Goal: Task Accomplishment & Management: Manage account settings

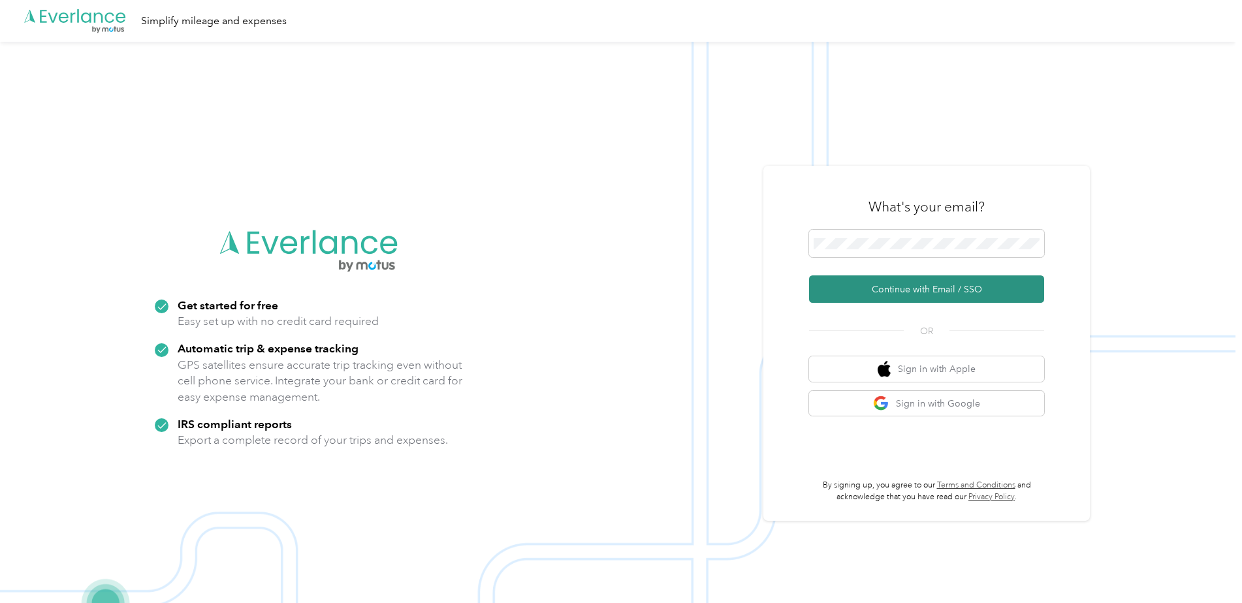
click at [956, 289] on button "Continue with Email / SSO" at bounding box center [926, 288] width 235 height 27
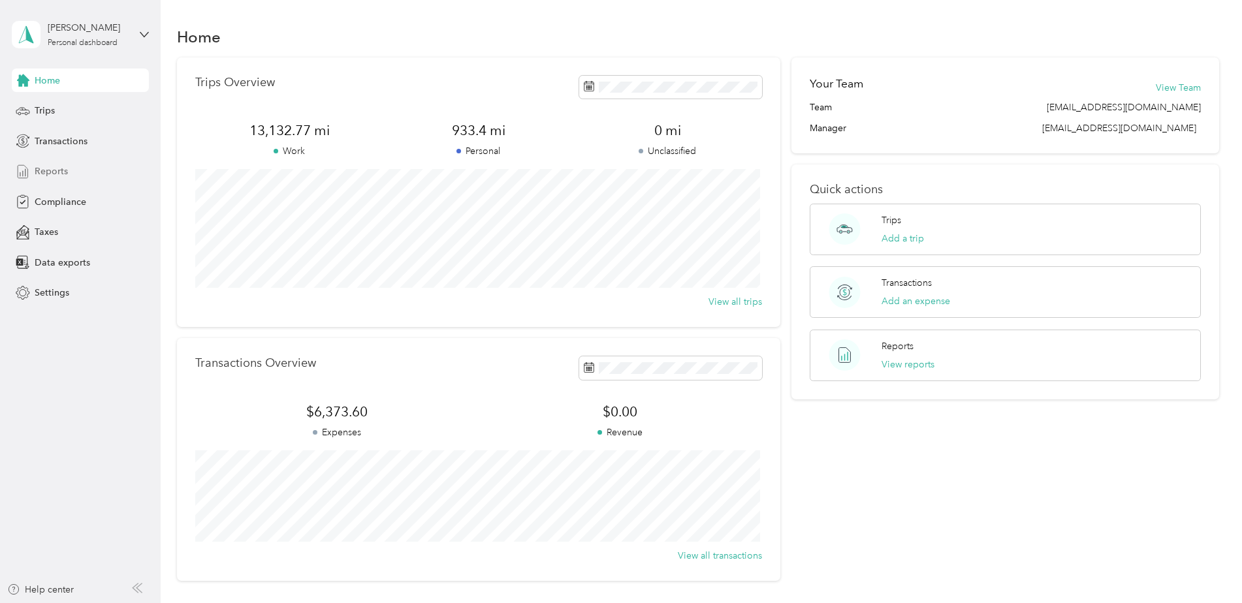
click at [47, 175] on span "Reports" at bounding box center [51, 172] width 33 height 14
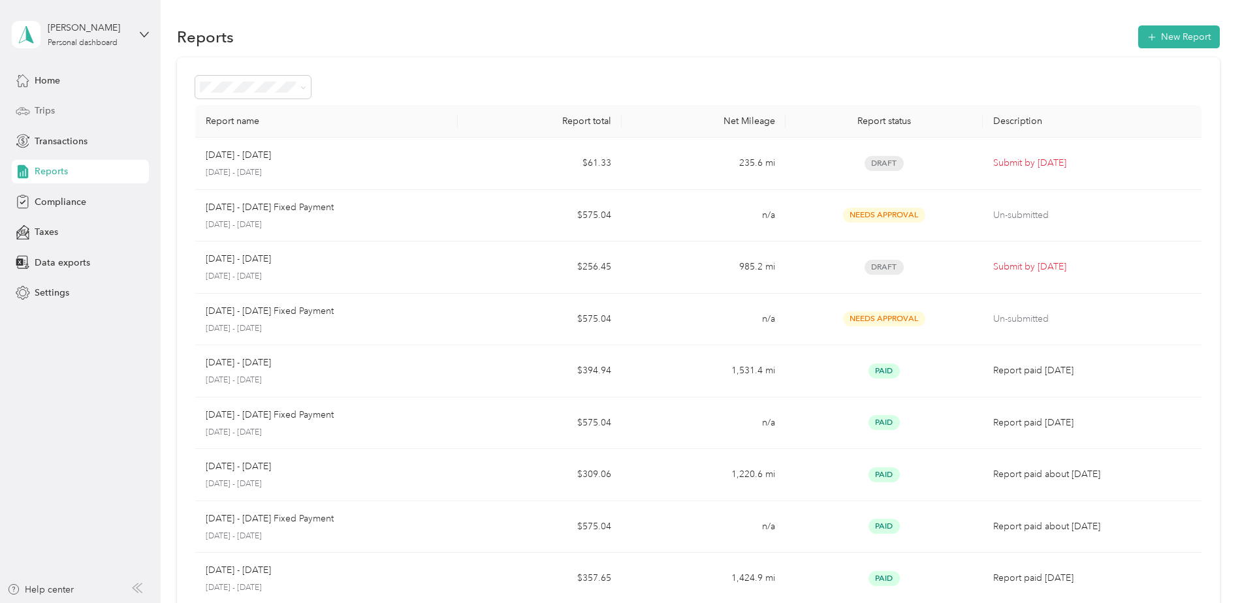
drag, startPoint x: 37, startPoint y: 107, endPoint x: 31, endPoint y: 111, distance: 7.6
click at [31, 110] on div "Trips" at bounding box center [80, 111] width 137 height 24
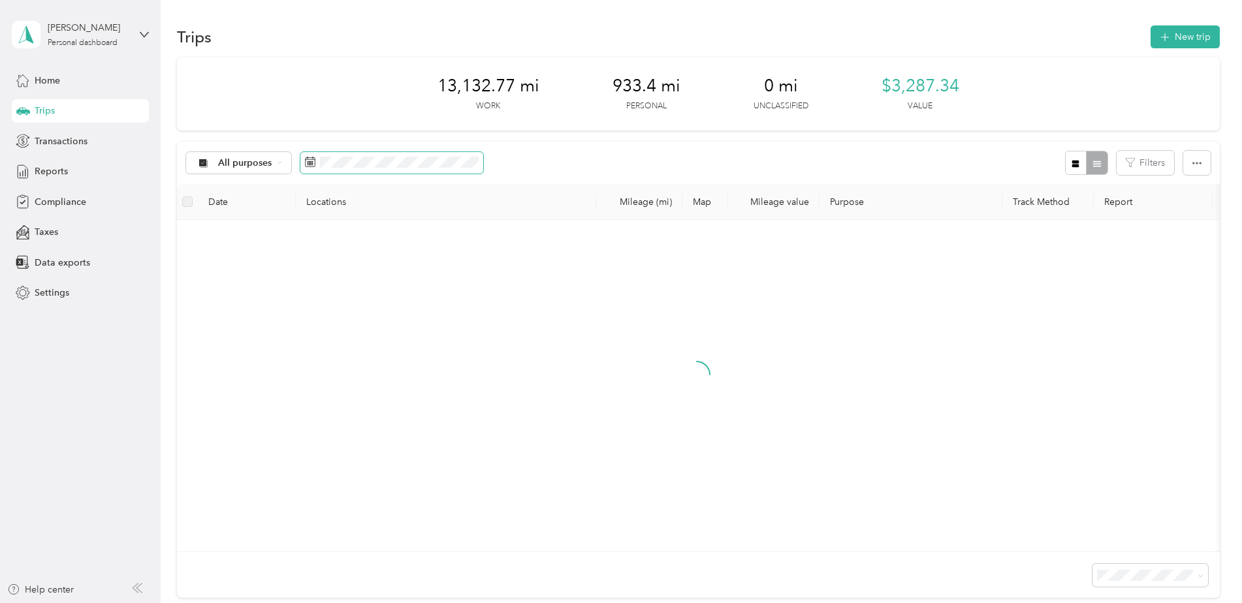
click at [306, 165] on icon at bounding box center [311, 161] width 10 height 9
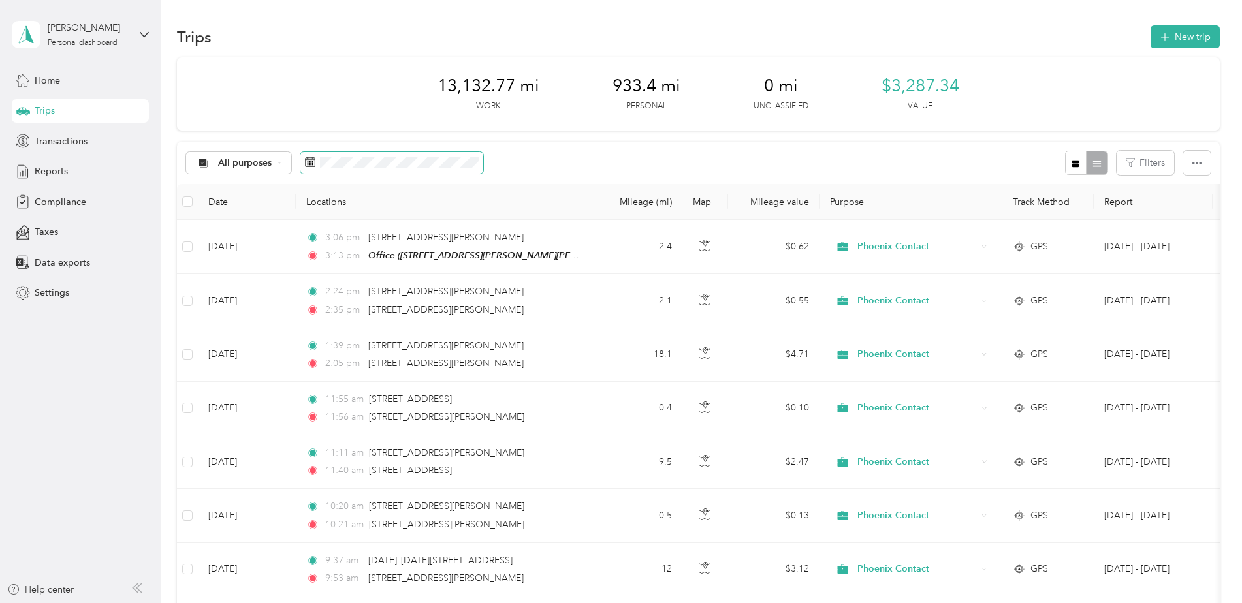
click at [313, 159] on icon at bounding box center [310, 162] width 10 height 10
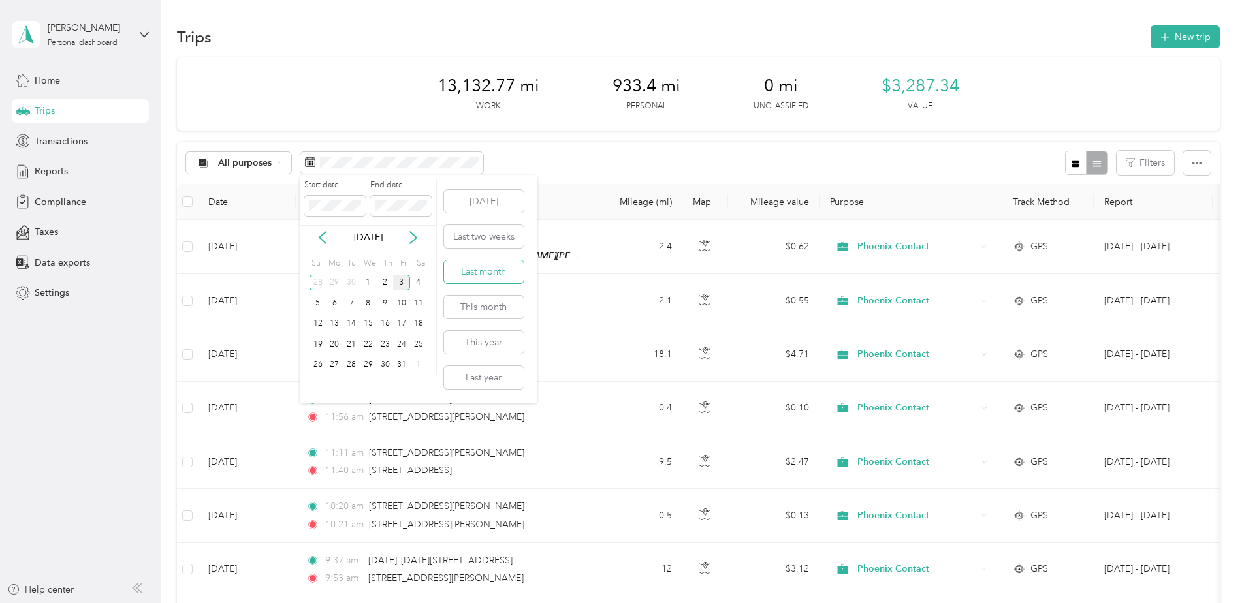
click at [504, 273] on button "Last month" at bounding box center [484, 271] width 80 height 23
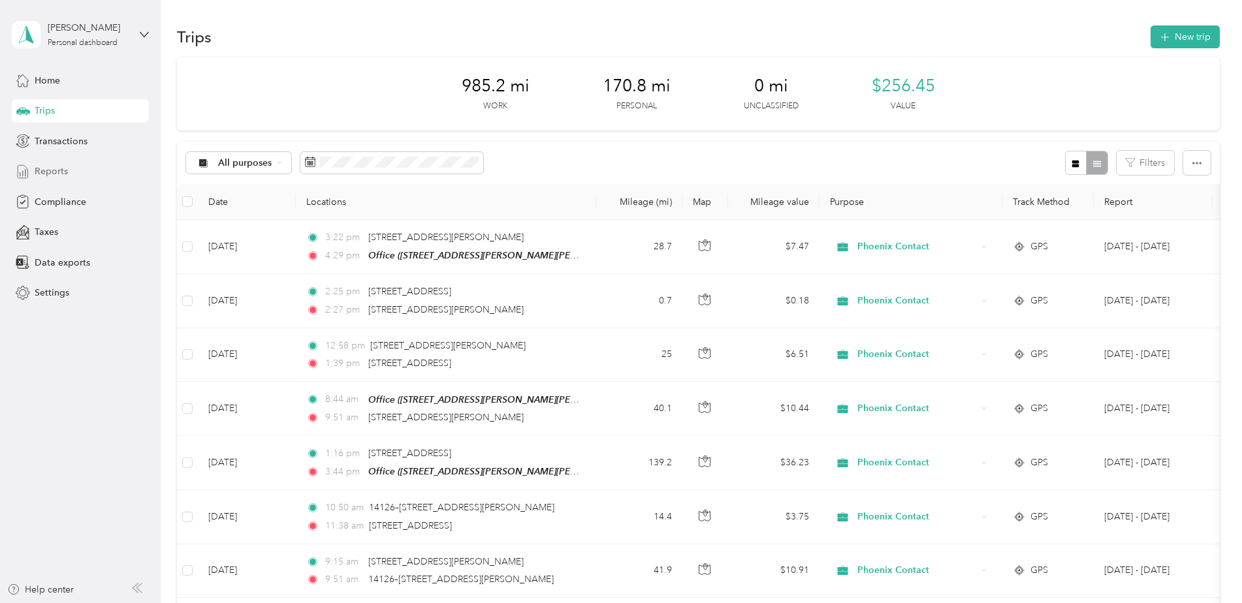
click at [37, 173] on span "Reports" at bounding box center [51, 172] width 33 height 14
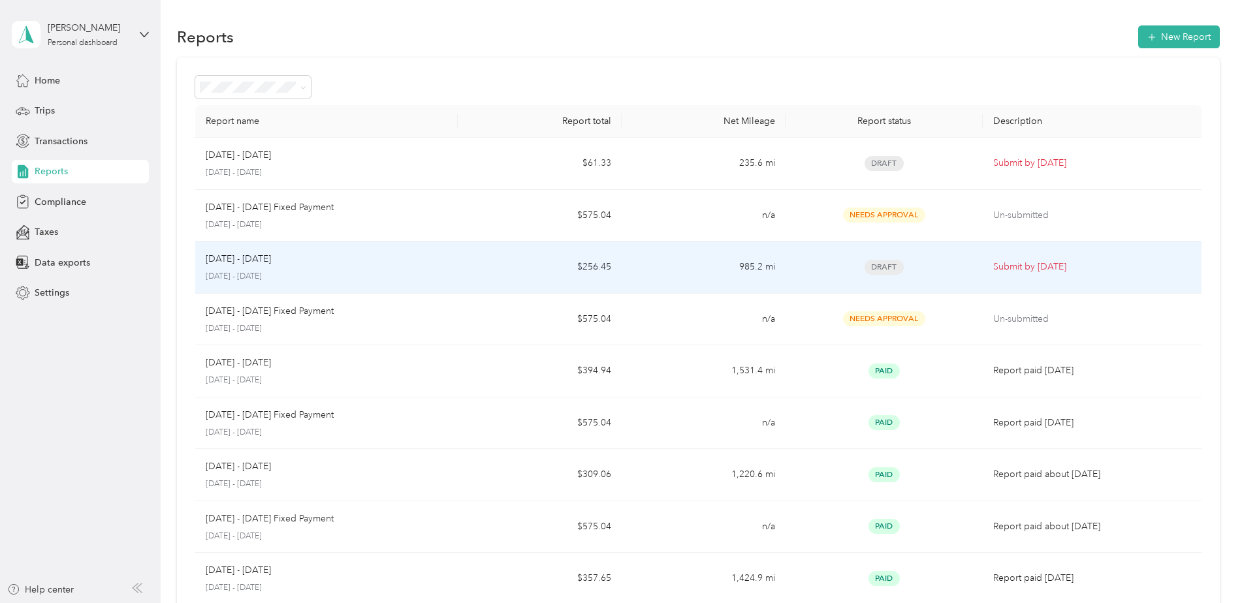
click at [950, 270] on div "Draft" at bounding box center [884, 267] width 176 height 15
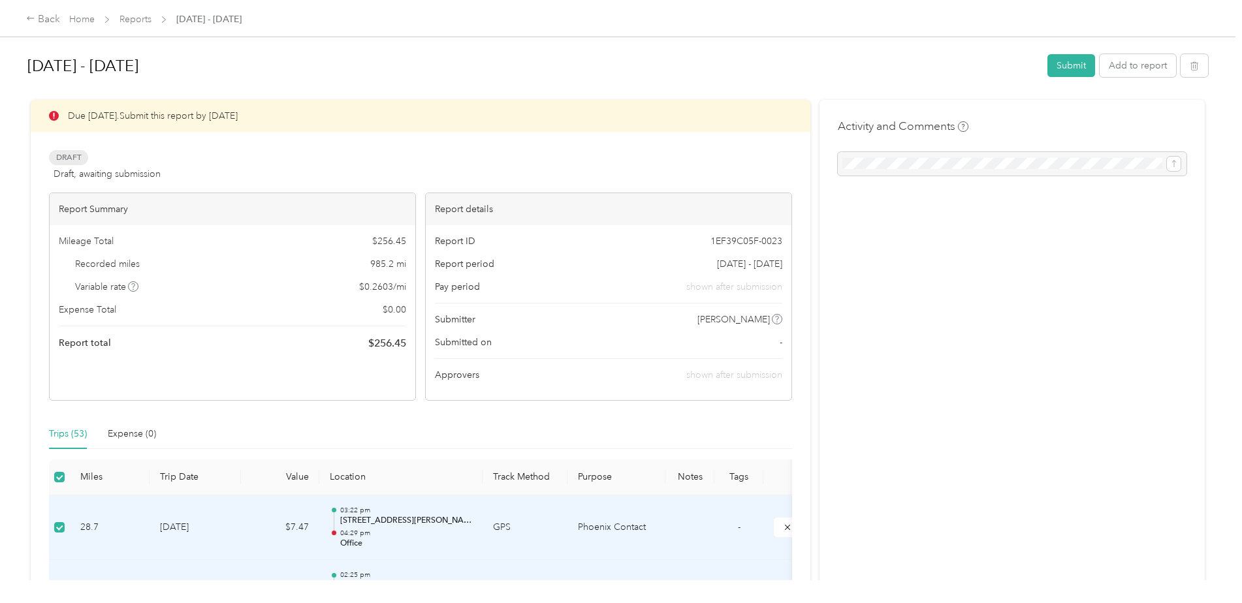
click at [913, 166] on div at bounding box center [1012, 164] width 349 height 24
drag, startPoint x: 1165, startPoint y: 170, endPoint x: 1055, endPoint y: 168, distance: 109.7
click at [1163, 170] on div at bounding box center [1012, 164] width 349 height 24
click at [980, 168] on div at bounding box center [1012, 164] width 349 height 24
click at [1067, 59] on button "Submit" at bounding box center [1071, 65] width 48 height 23
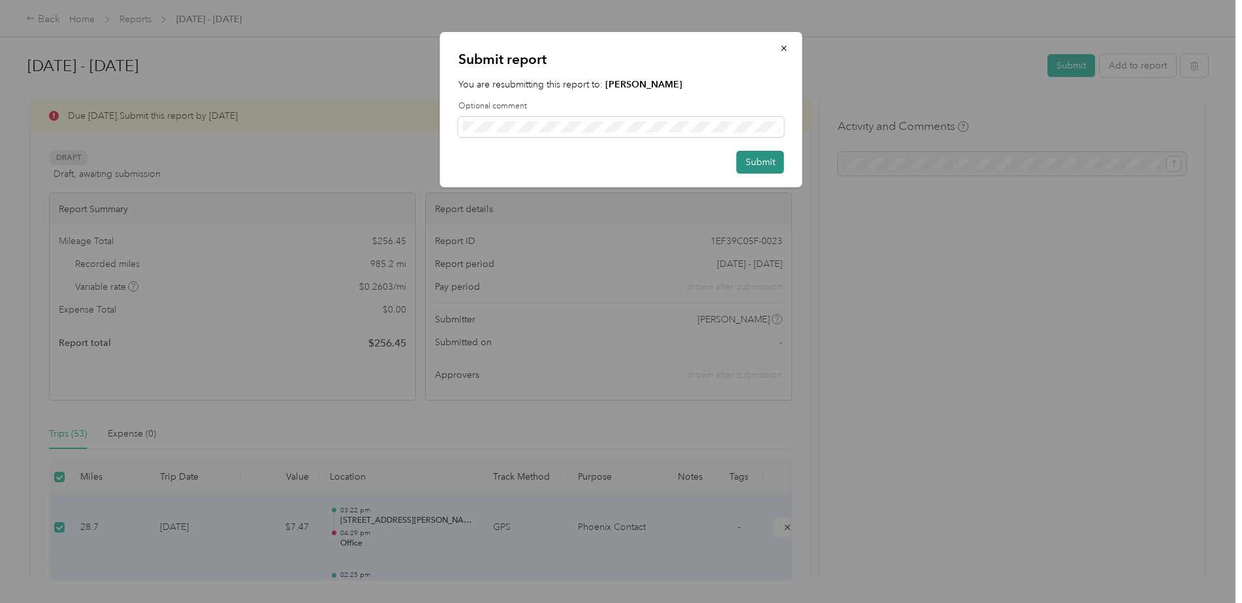
click at [755, 168] on button "Submit" at bounding box center [760, 162] width 48 height 23
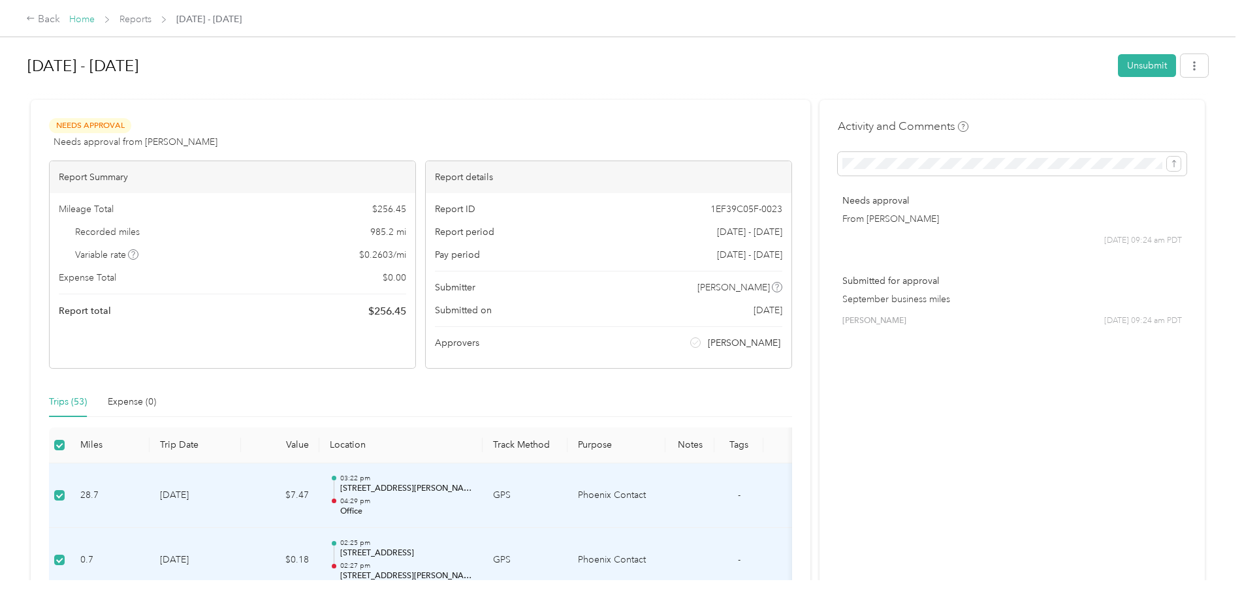
click at [78, 22] on link "Home" at bounding box center [81, 19] width 25 height 11
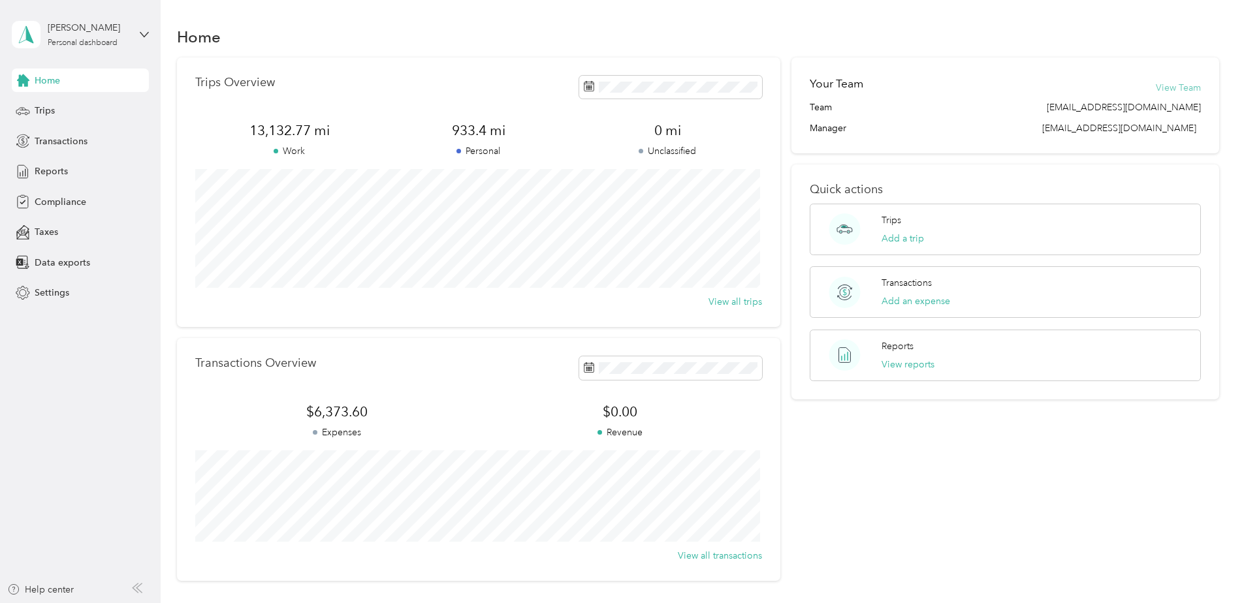
click at [1176, 91] on button "View Team" at bounding box center [1177, 88] width 45 height 14
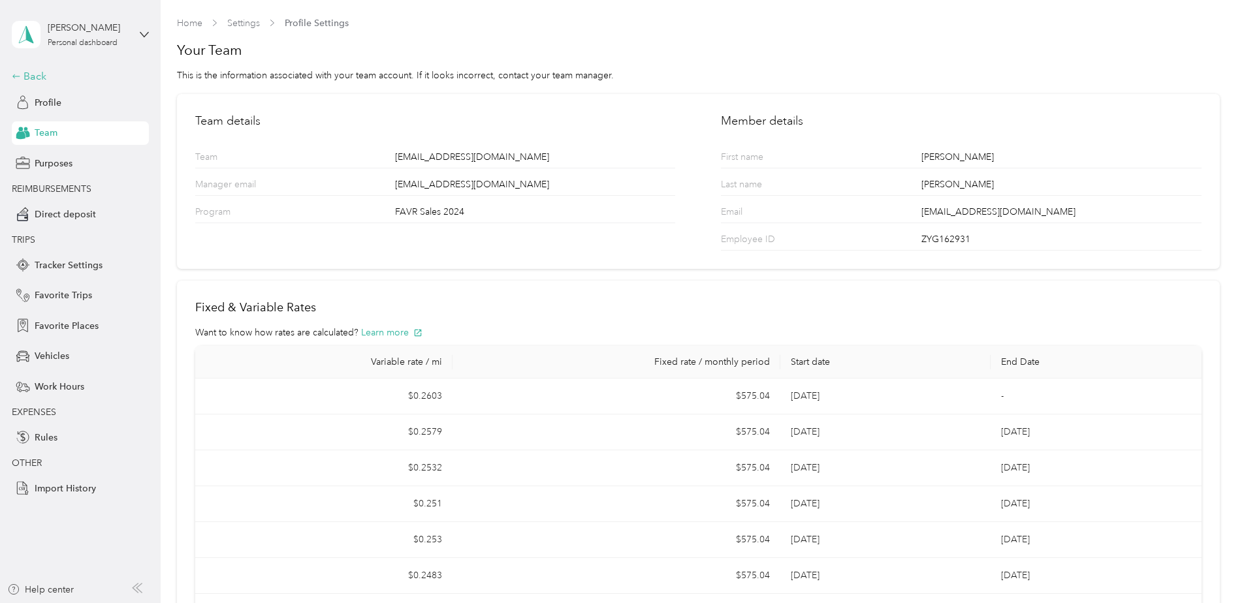
click at [31, 72] on div "Back" at bounding box center [77, 77] width 131 height 16
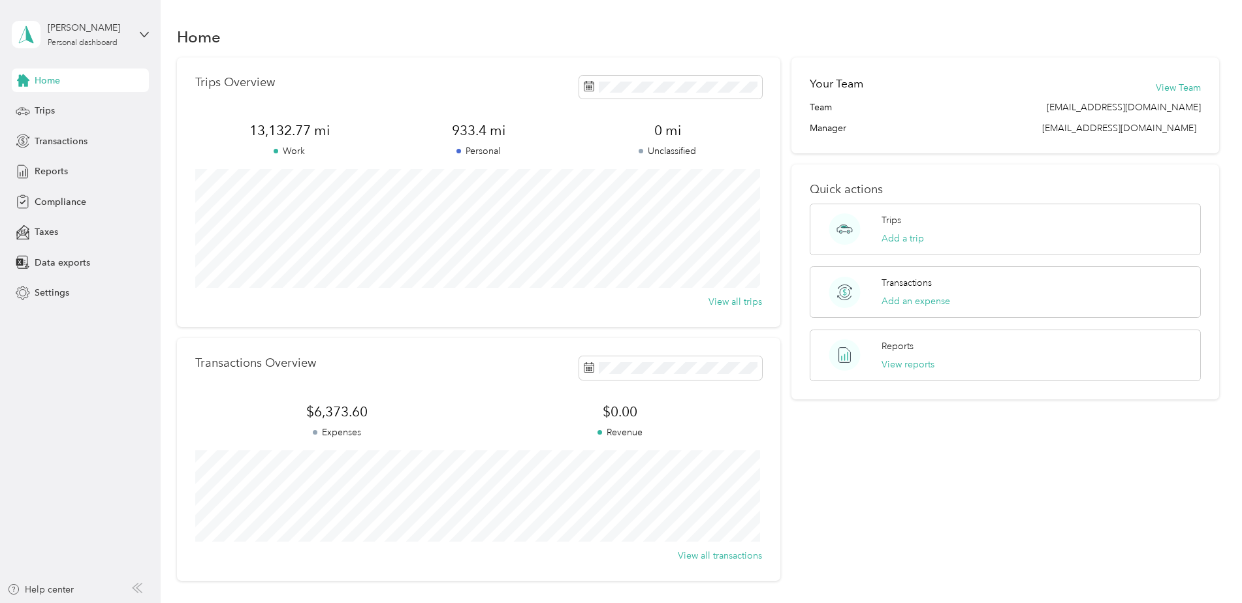
click at [148, 27] on div "Michael C Peterson Personal dashboard" at bounding box center [80, 35] width 137 height 46
click at [533, 52] on section "Home Trips Overview 13,132.77 mi Work 933.4 mi Personal 0 mi Unclassified View …" at bounding box center [698, 302] width 1043 height 558
click at [60, 164] on div "Reports" at bounding box center [80, 172] width 137 height 24
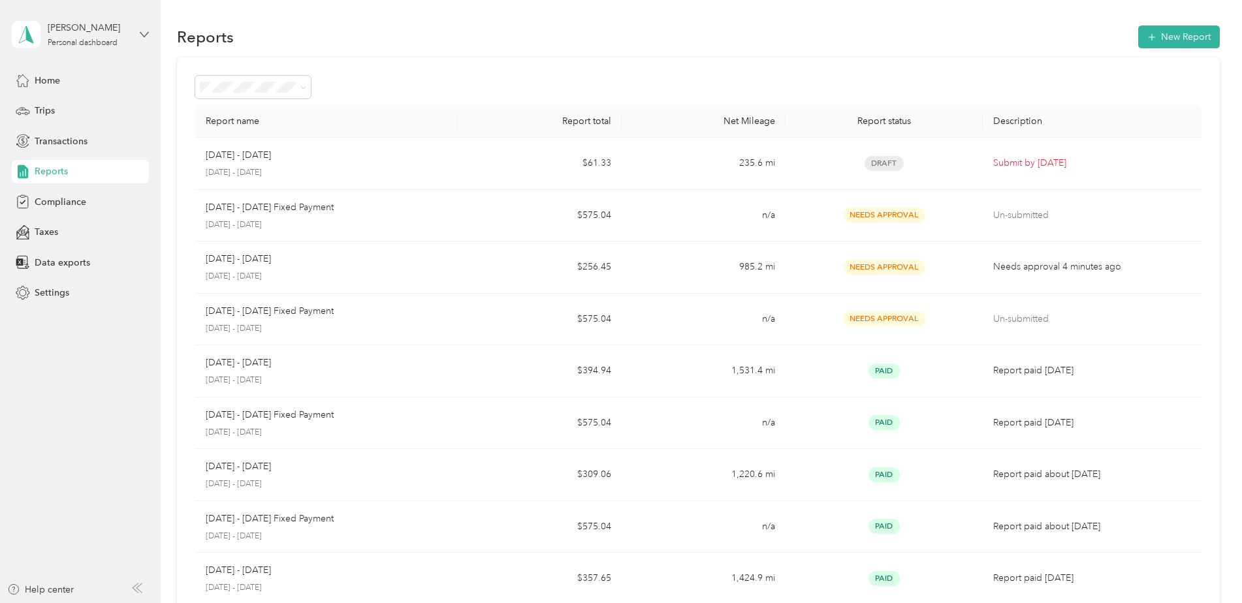
click at [142, 31] on icon at bounding box center [144, 34] width 9 height 9
click at [48, 109] on div "Log out" at bounding box center [149, 106] width 257 height 23
